Goal: Find specific page/section: Find specific page/section

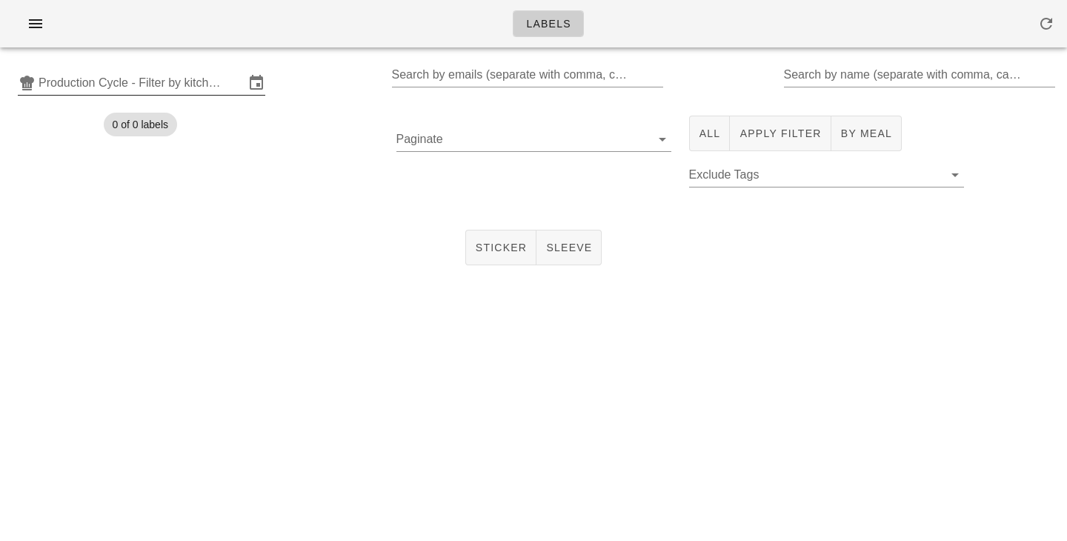
click at [103, 89] on input "Production Cycle - Filter by kitchen production schedules" at bounding box center [142, 83] width 206 height 24
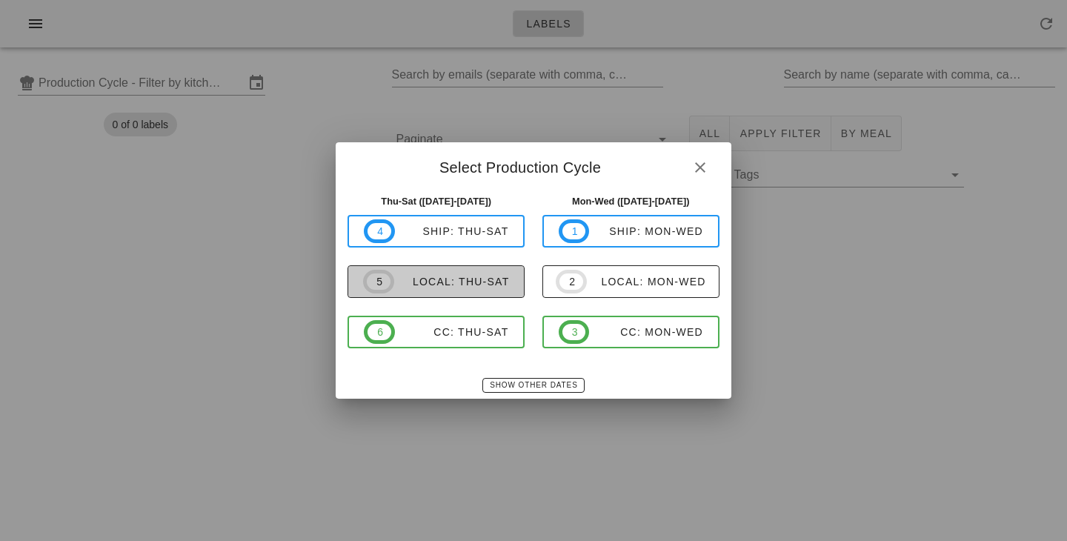
click at [425, 288] on div "local: Thu-Sat" at bounding box center [452, 282] width 116 height 12
type input "local: Thu-Sat (Sep 4-Sep 6)"
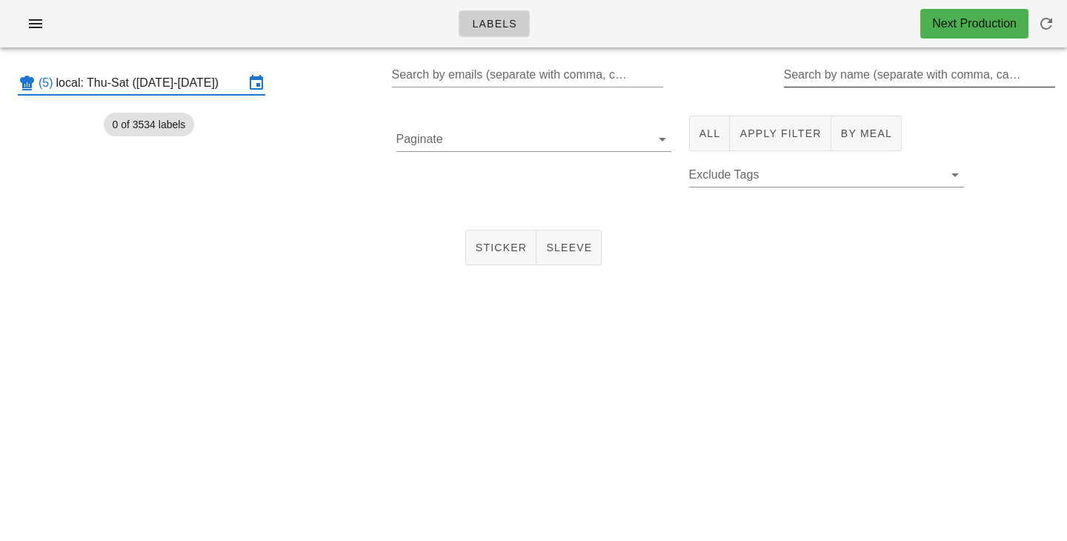
click at [805, 73] on input "Search by name (separate with comma, can be partial)" at bounding box center [918, 75] width 269 height 24
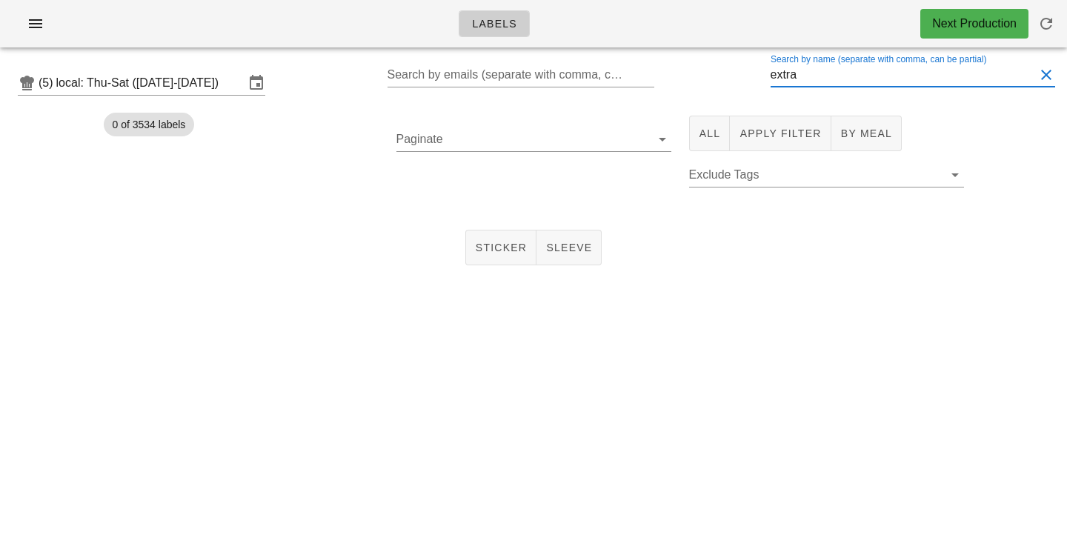
type input "extra"
click at [701, 151] on div "All Apply Filter By Meal Exclude Tags" at bounding box center [826, 159] width 293 height 105
click at [705, 134] on span "All" at bounding box center [710, 133] width 22 height 12
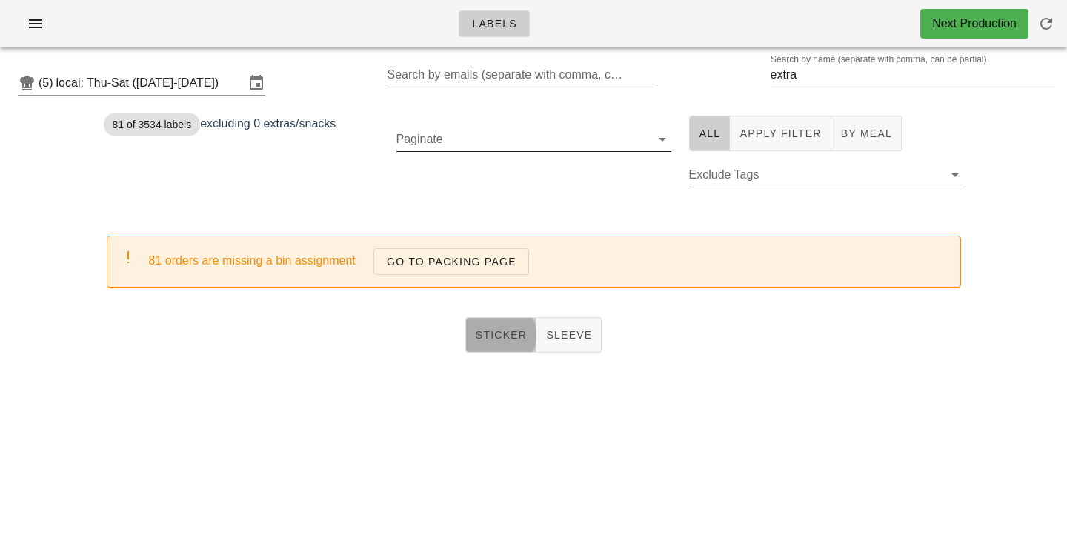
drag, startPoint x: 483, startPoint y: 342, endPoint x: 495, endPoint y: 122, distance: 220.4
click at [484, 342] on button "Sticker" at bounding box center [501, 335] width 72 height 36
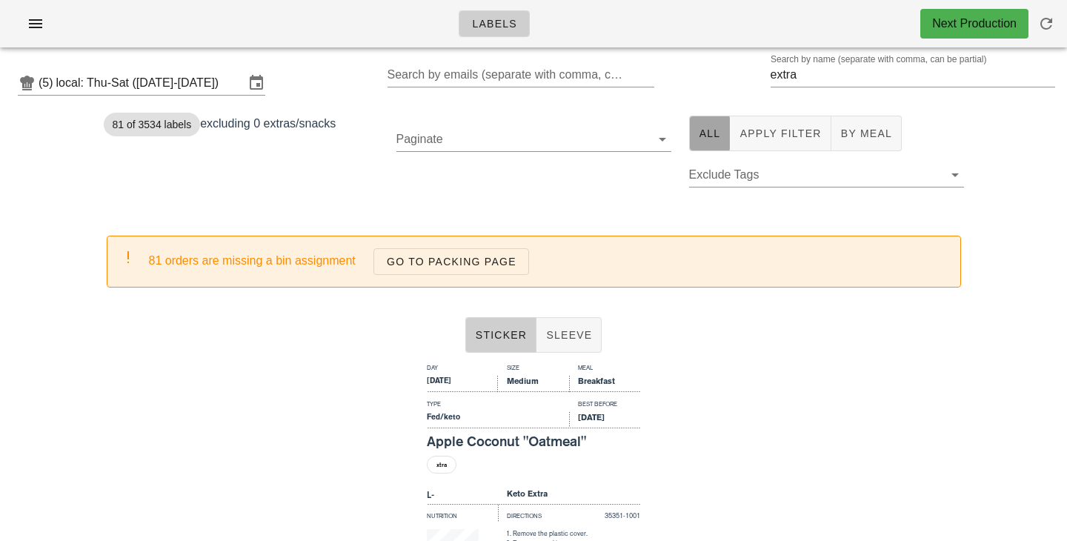
click at [705, 124] on button "All" at bounding box center [709, 134] width 41 height 36
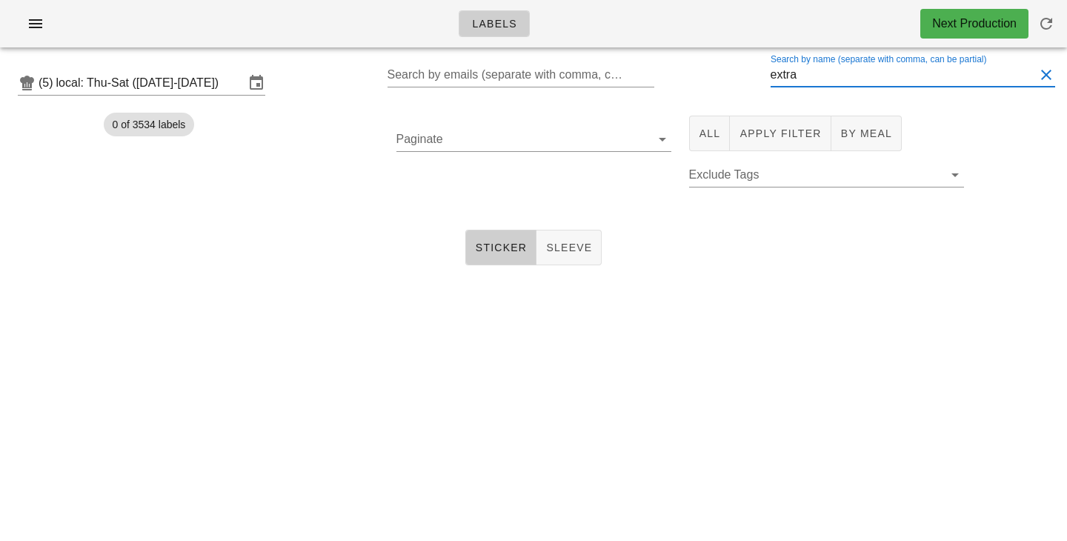
drag, startPoint x: 820, startPoint y: 79, endPoint x: 674, endPoint y: 79, distance: 146.0
click at [771, 79] on input "extra" at bounding box center [903, 75] width 265 height 24
click at [226, 85] on input "local: Thu-Sat (Sep 4-Sep 6)" at bounding box center [150, 83] width 188 height 24
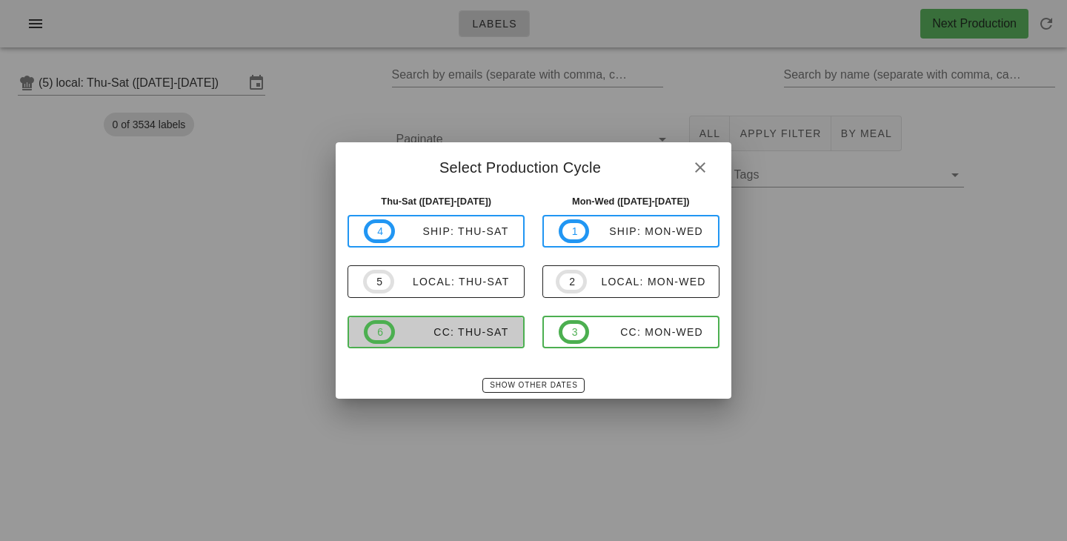
click at [446, 326] on div "CC: Thu-Sat" at bounding box center [452, 332] width 114 height 12
type input "CC: Thu-Sat (Sep 4-Sep 6)"
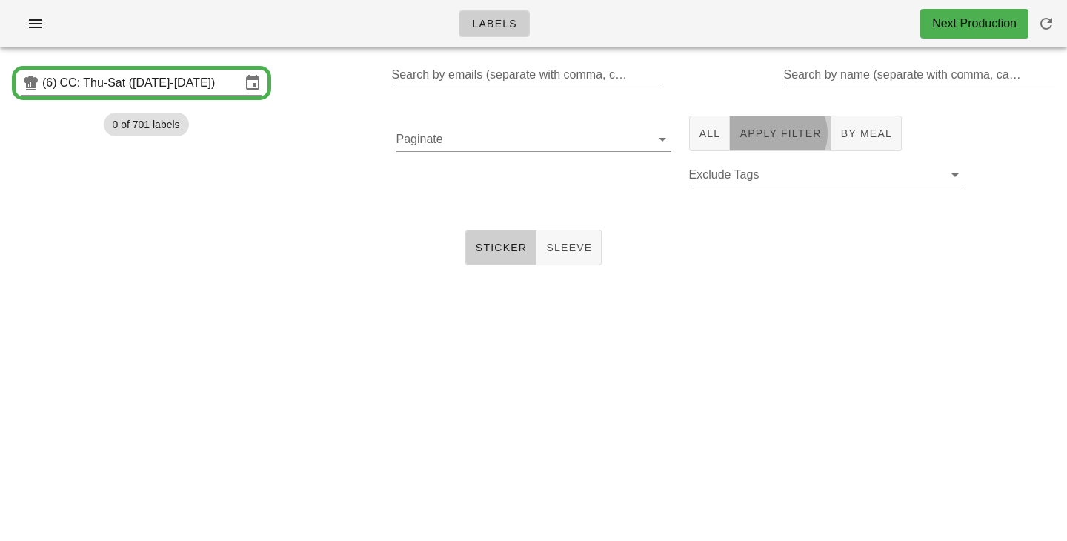
click at [758, 128] on span "Apply Filter" at bounding box center [780, 133] width 82 height 12
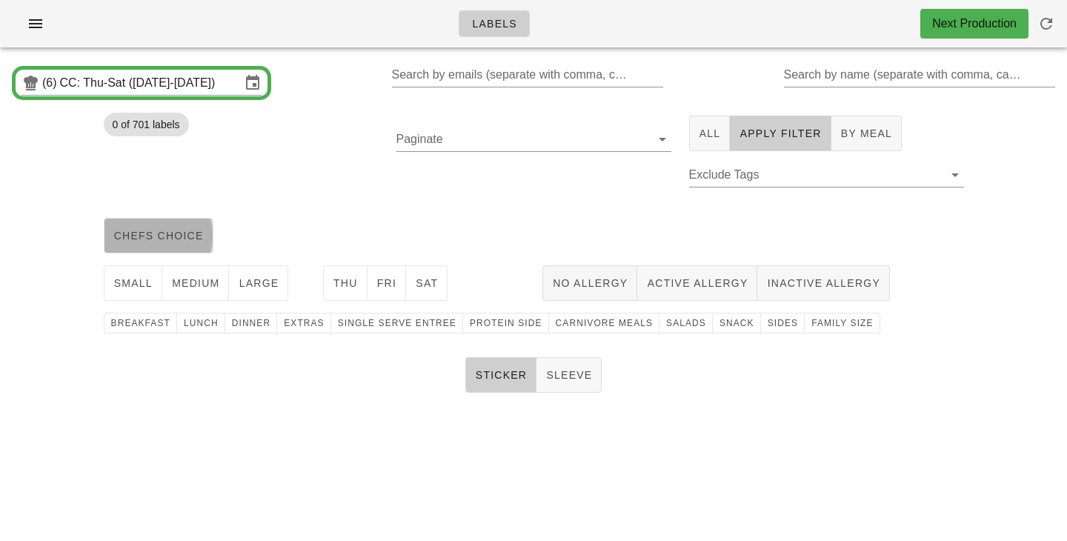
click at [177, 242] on span "chefs choice" at bounding box center [158, 236] width 90 height 12
click at [194, 268] on button "medium" at bounding box center [195, 283] width 67 height 36
click at [322, 282] on div "Thu Fri Sat" at bounding box center [423, 282] width 219 height 47
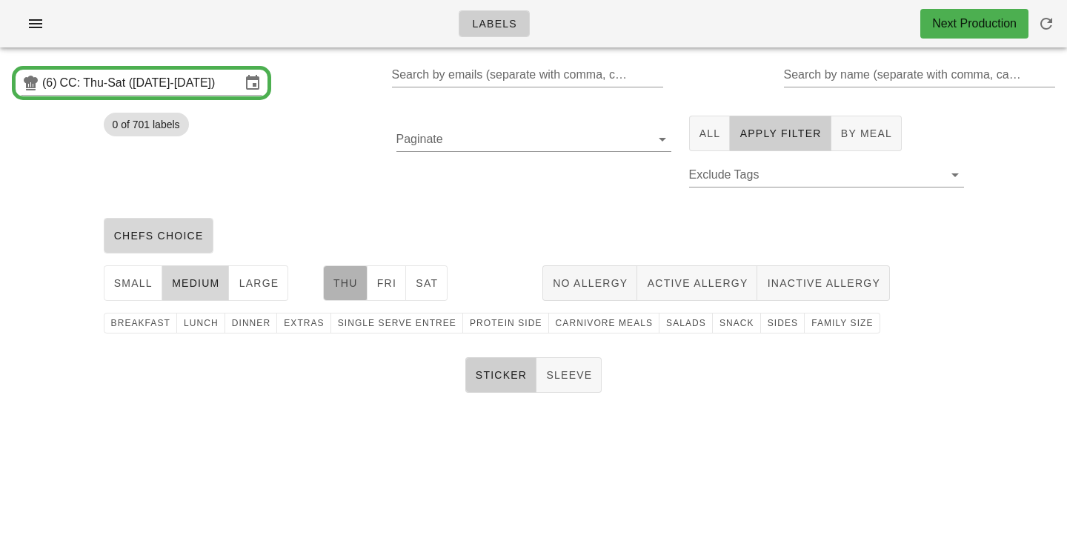
click at [344, 285] on span "Thu" at bounding box center [345, 283] width 25 height 12
click at [371, 285] on button "Fri" at bounding box center [387, 283] width 39 height 36
click at [428, 285] on span "Sat" at bounding box center [426, 283] width 23 height 12
click at [811, 325] on span "family size" at bounding box center [842, 323] width 62 height 10
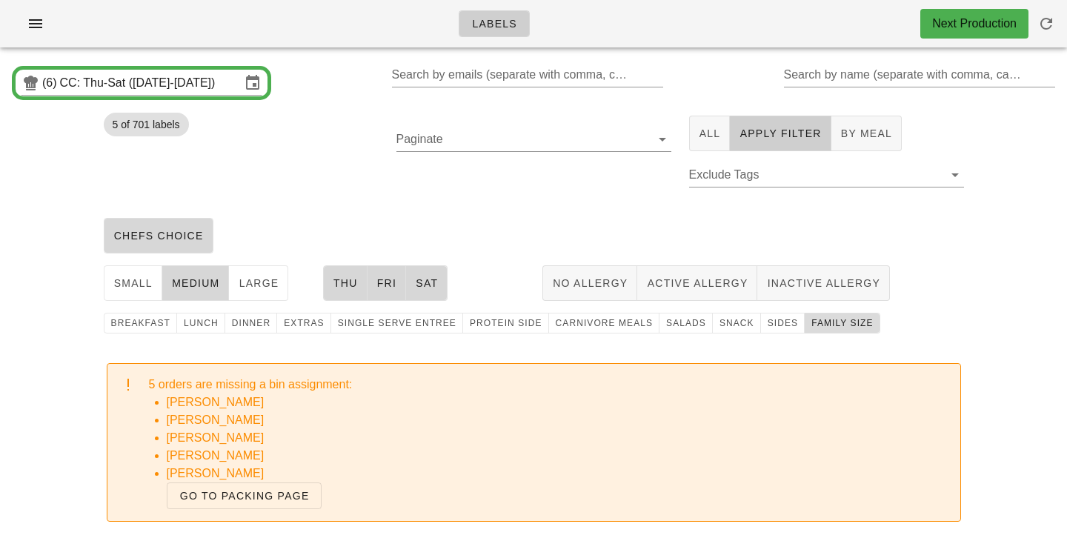
click at [811, 322] on span "family size" at bounding box center [842, 323] width 62 height 10
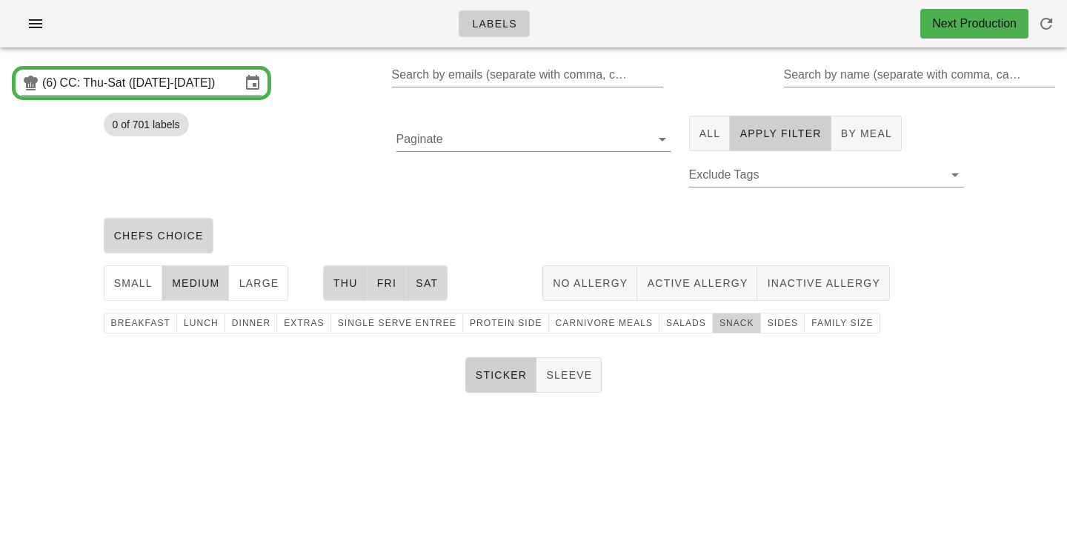
drag, startPoint x: 711, startPoint y: 328, endPoint x: 564, endPoint y: 202, distance: 193.5
click at [719, 328] on span "snack" at bounding box center [737, 323] width 36 height 10
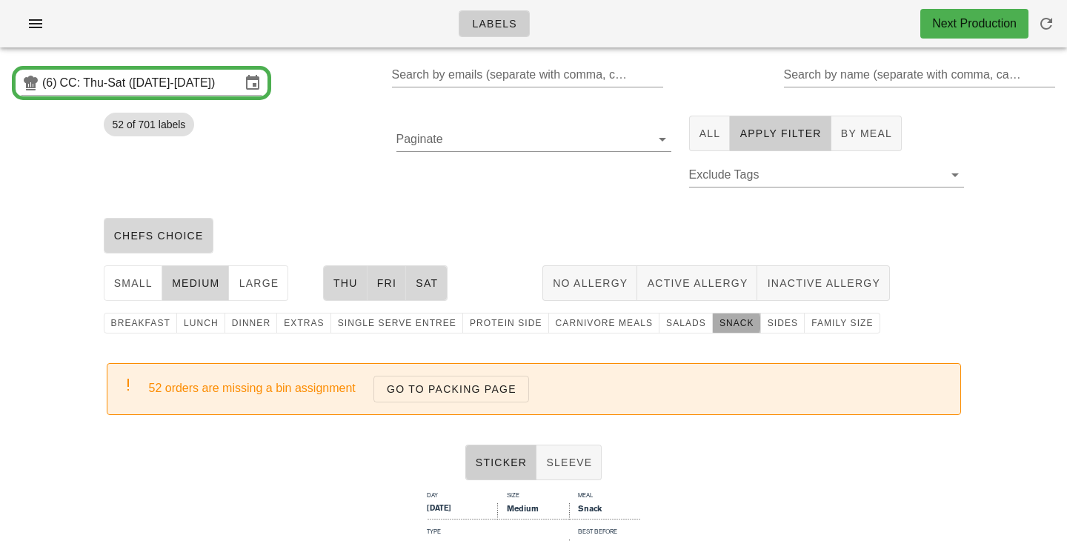
click at [719, 322] on span "snack" at bounding box center [737, 323] width 36 height 10
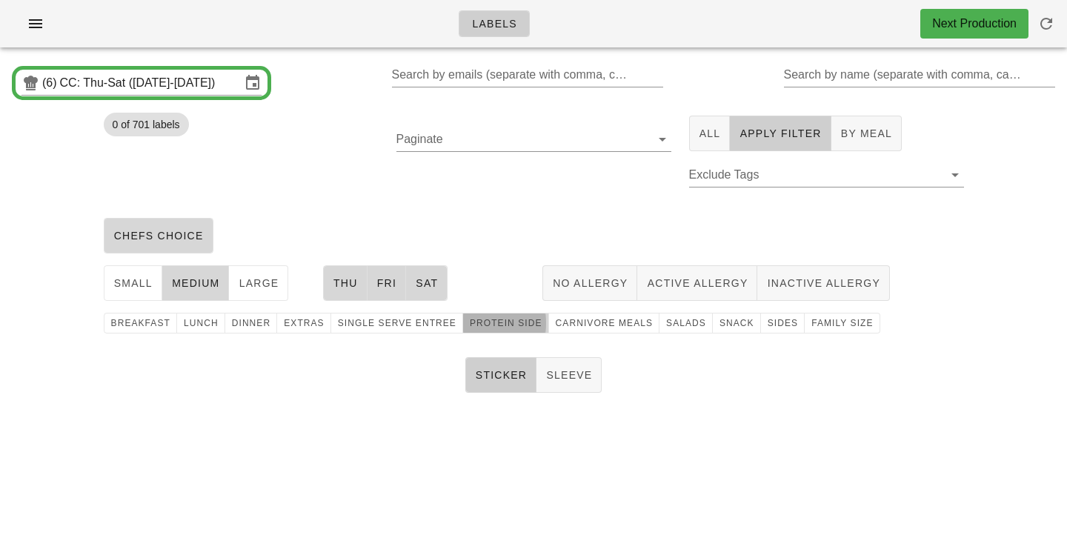
click at [514, 326] on span "protein side" at bounding box center [505, 323] width 73 height 10
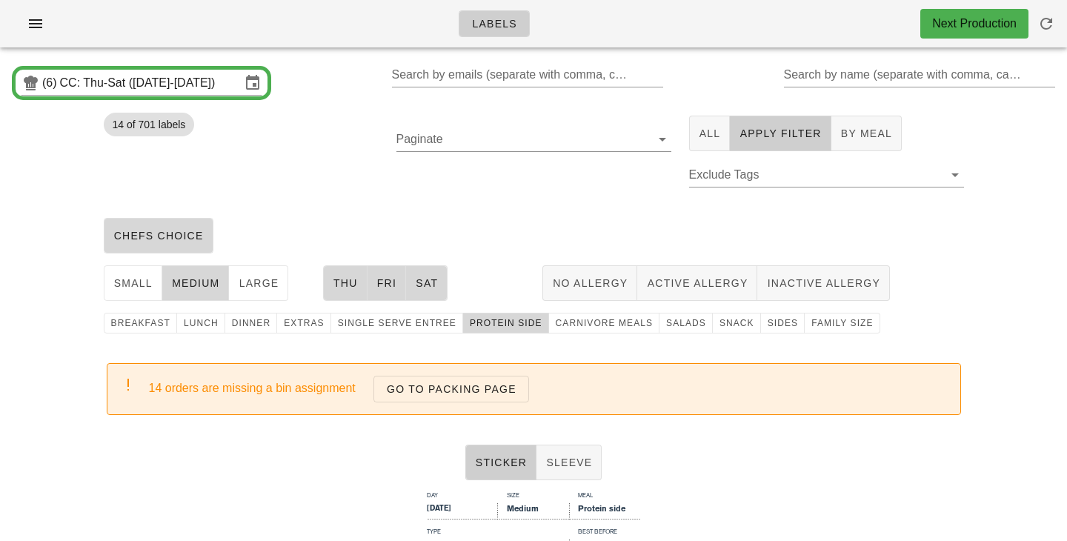
click at [568, 206] on div "Paginate" at bounding box center [534, 159] width 293 height 105
click at [486, 325] on span "protein side" at bounding box center [505, 323] width 73 height 10
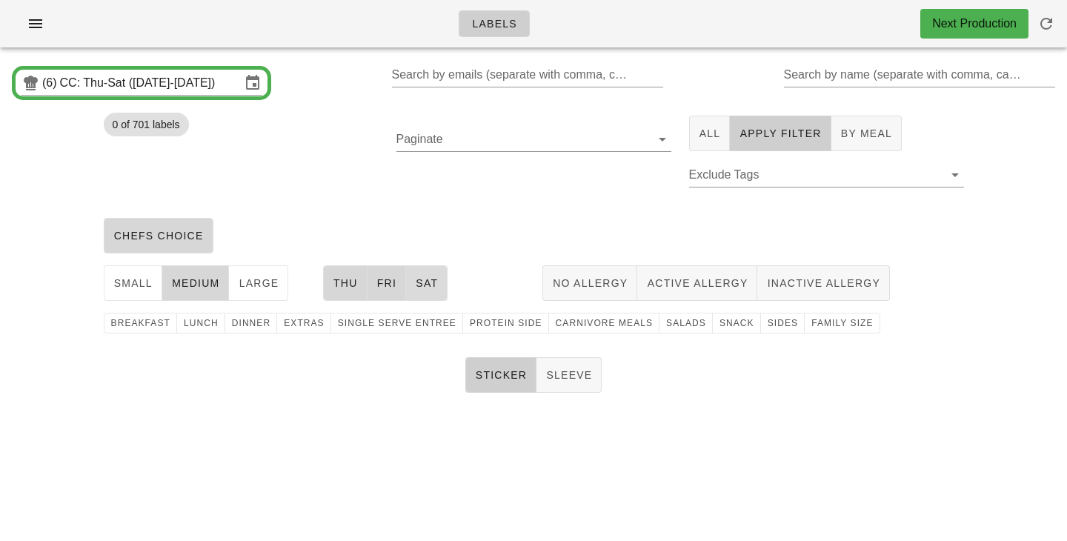
click at [421, 284] on span "Sat" at bounding box center [426, 283] width 23 height 12
click at [401, 286] on button "Fri" at bounding box center [387, 283] width 39 height 36
click at [352, 285] on span "Thu" at bounding box center [345, 283] width 25 height 12
